Goal: Transaction & Acquisition: Purchase product/service

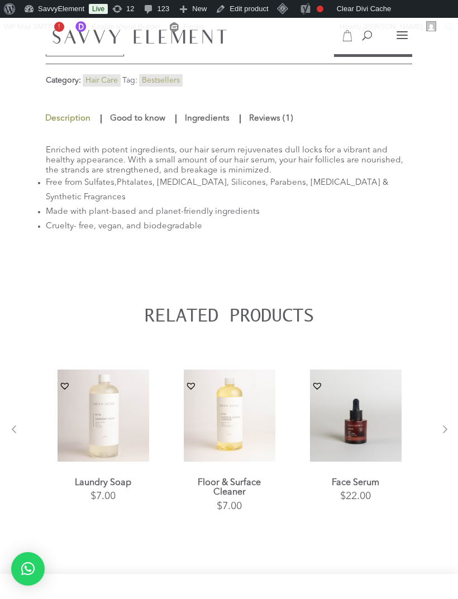
click at [362, 27] on span at bounding box center [362, 27] width 0 height 0
type input "**********"
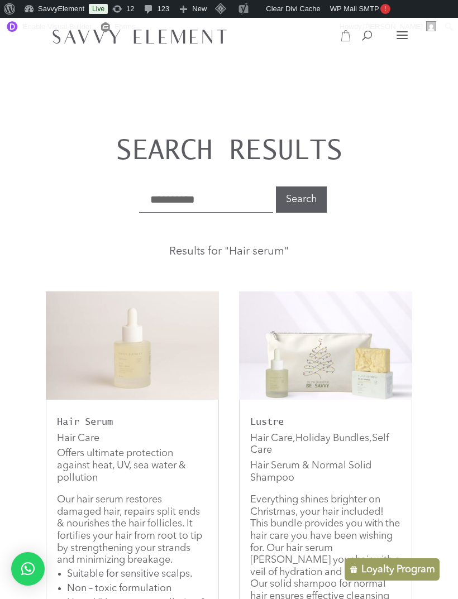
click at [166, 358] on img at bounding box center [132, 345] width 173 height 108
click at [127, 417] on h2 "Hair Serum" at bounding box center [132, 424] width 151 height 16
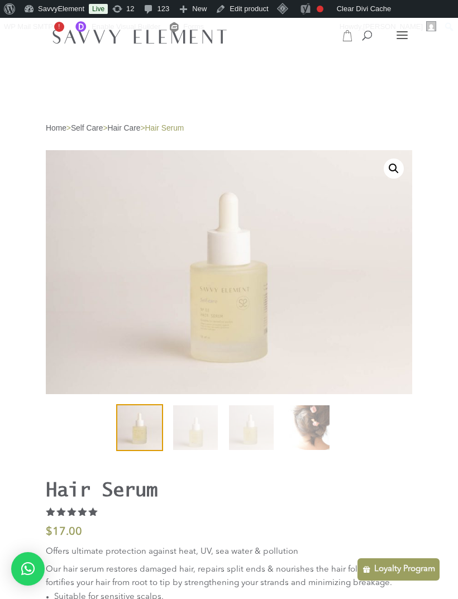
click at [301, 318] on img at bounding box center [381, 373] width 670 height 447
click at [383, 174] on img at bounding box center [381, 373] width 670 height 447
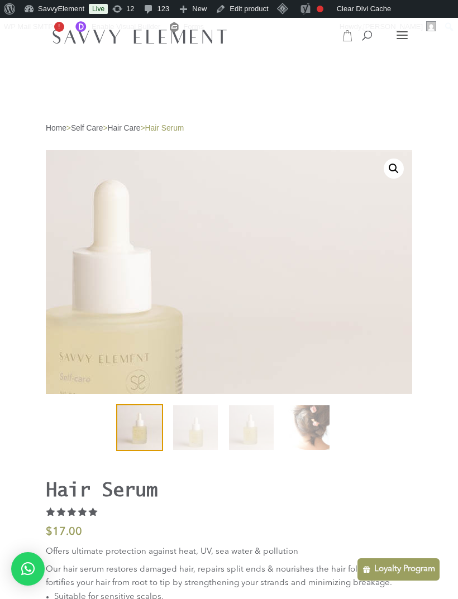
click at [369, 207] on img at bounding box center [112, 326] width 670 height 447
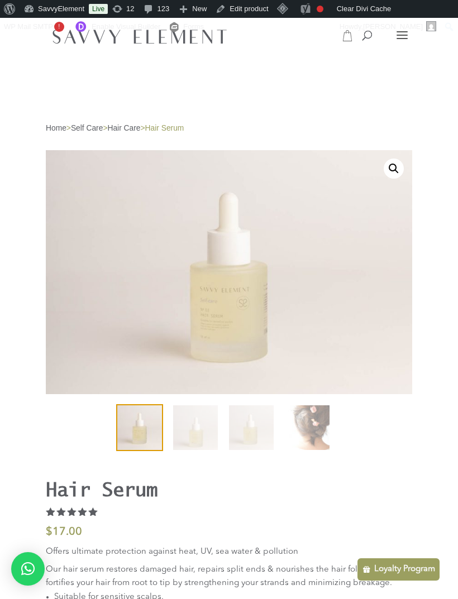
click at [269, 352] on img at bounding box center [112, 326] width 670 height 447
click at [239, 362] on img at bounding box center [381, 373] width 670 height 447
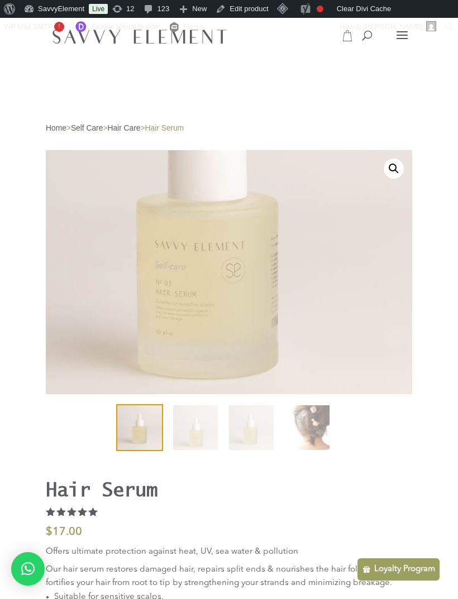
click at [255, 343] on img at bounding box center [208, 214] width 670 height 447
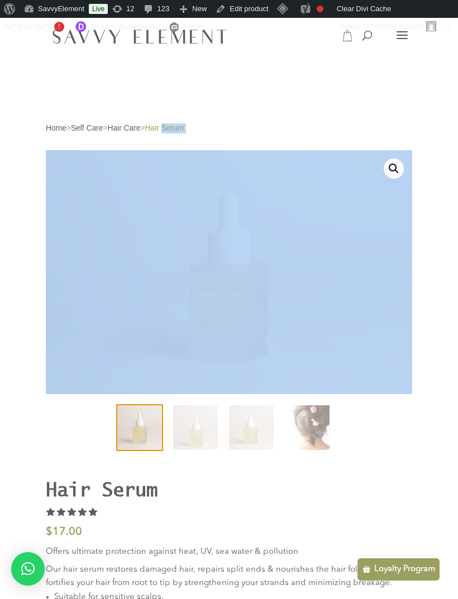
click at [406, 450] on ol at bounding box center [229, 433] width 366 height 56
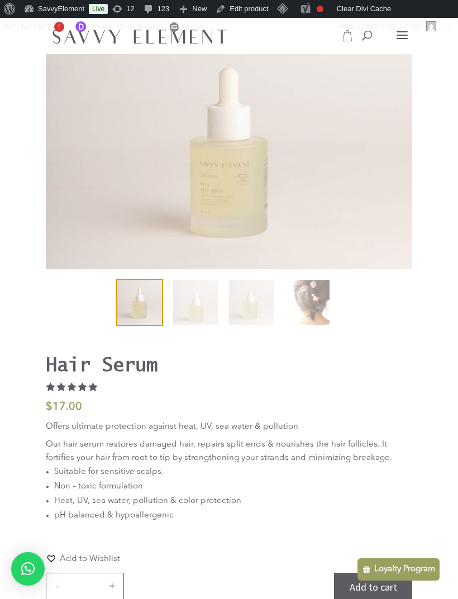
scroll to position [120, 0]
